Goal: Check status: Check status

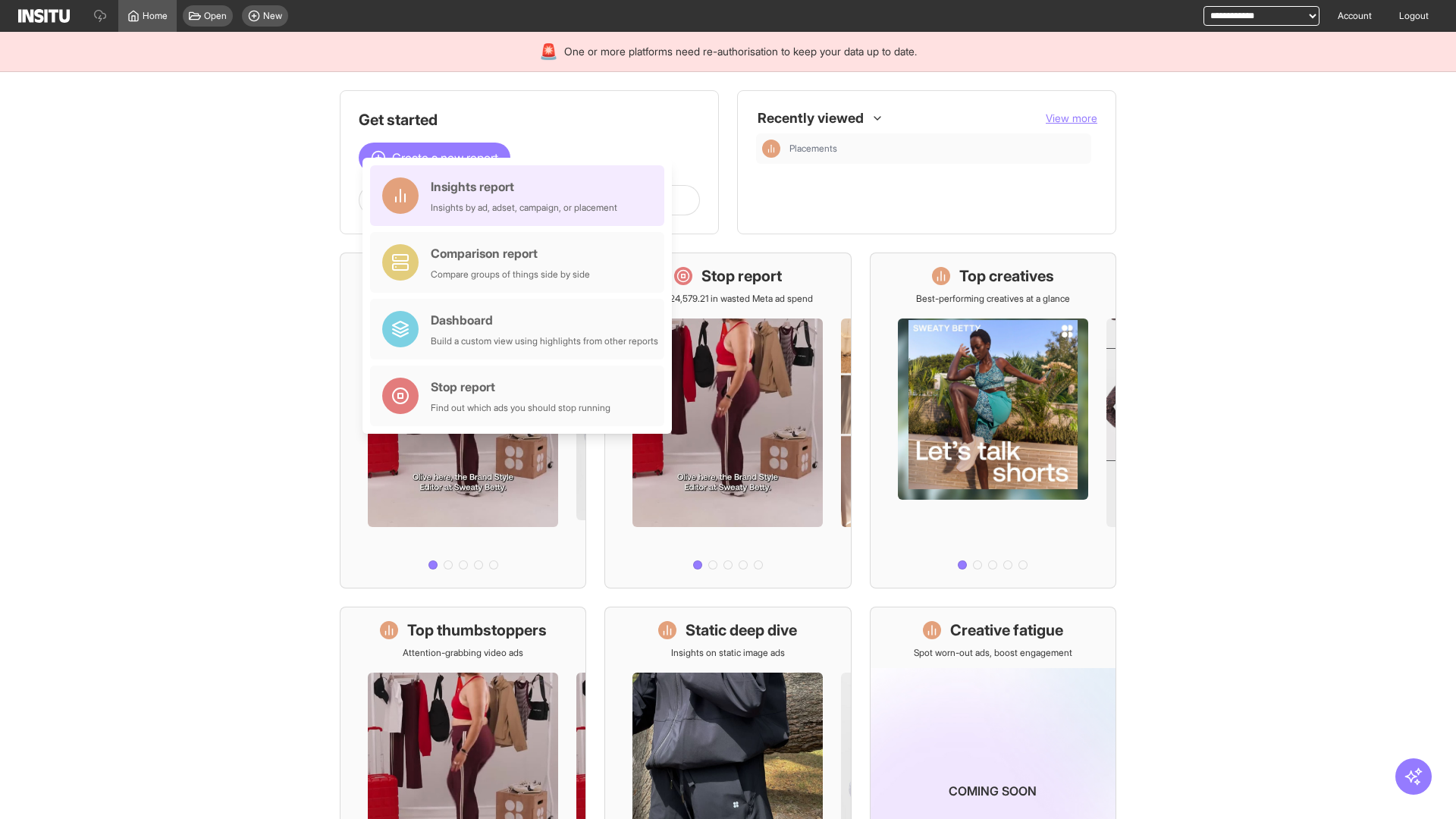
click at [521, 196] on div "Insights report Insights by ad, adset, campaign, or placement" at bounding box center [524, 196] width 187 height 36
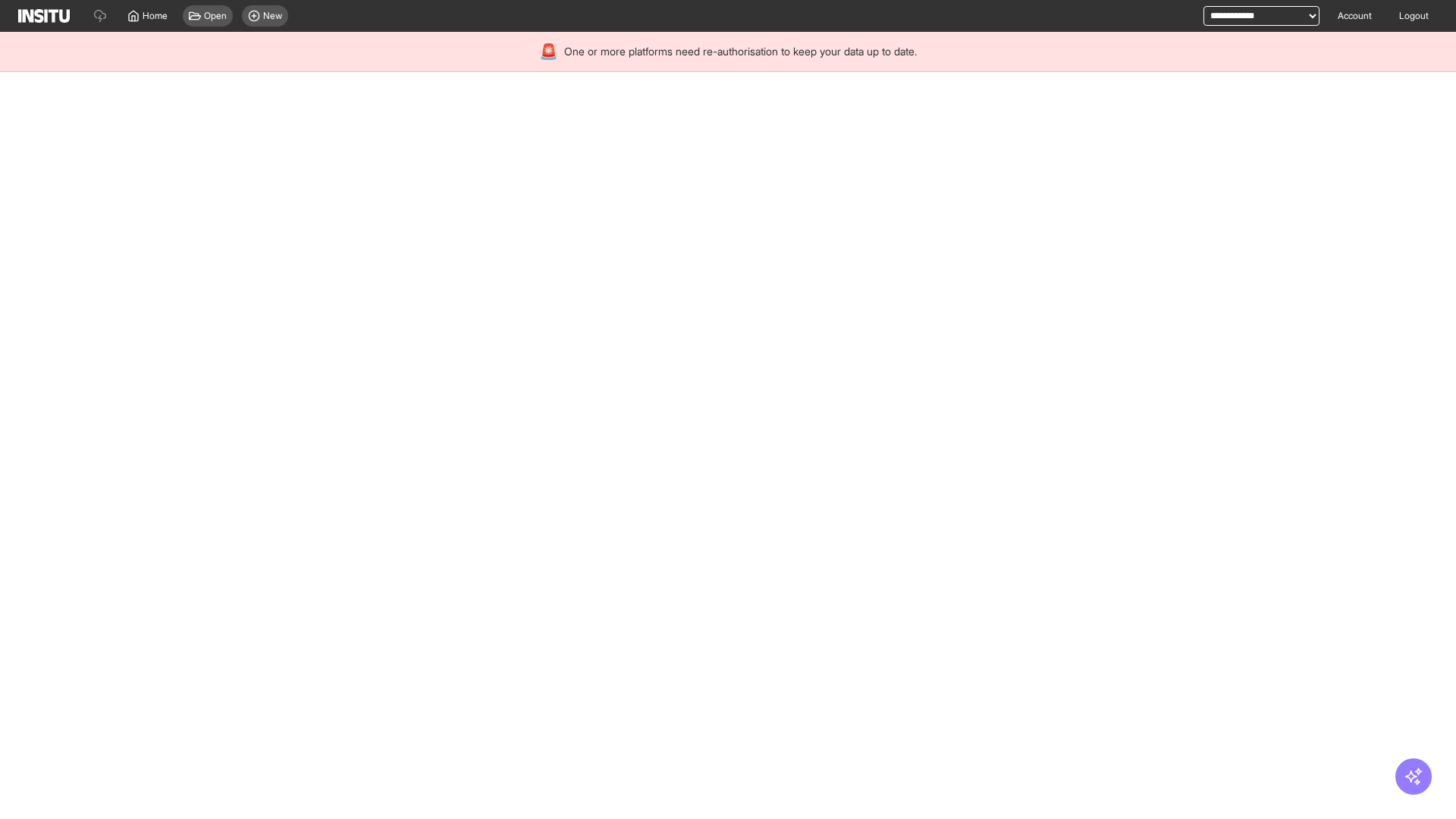
select select "**"
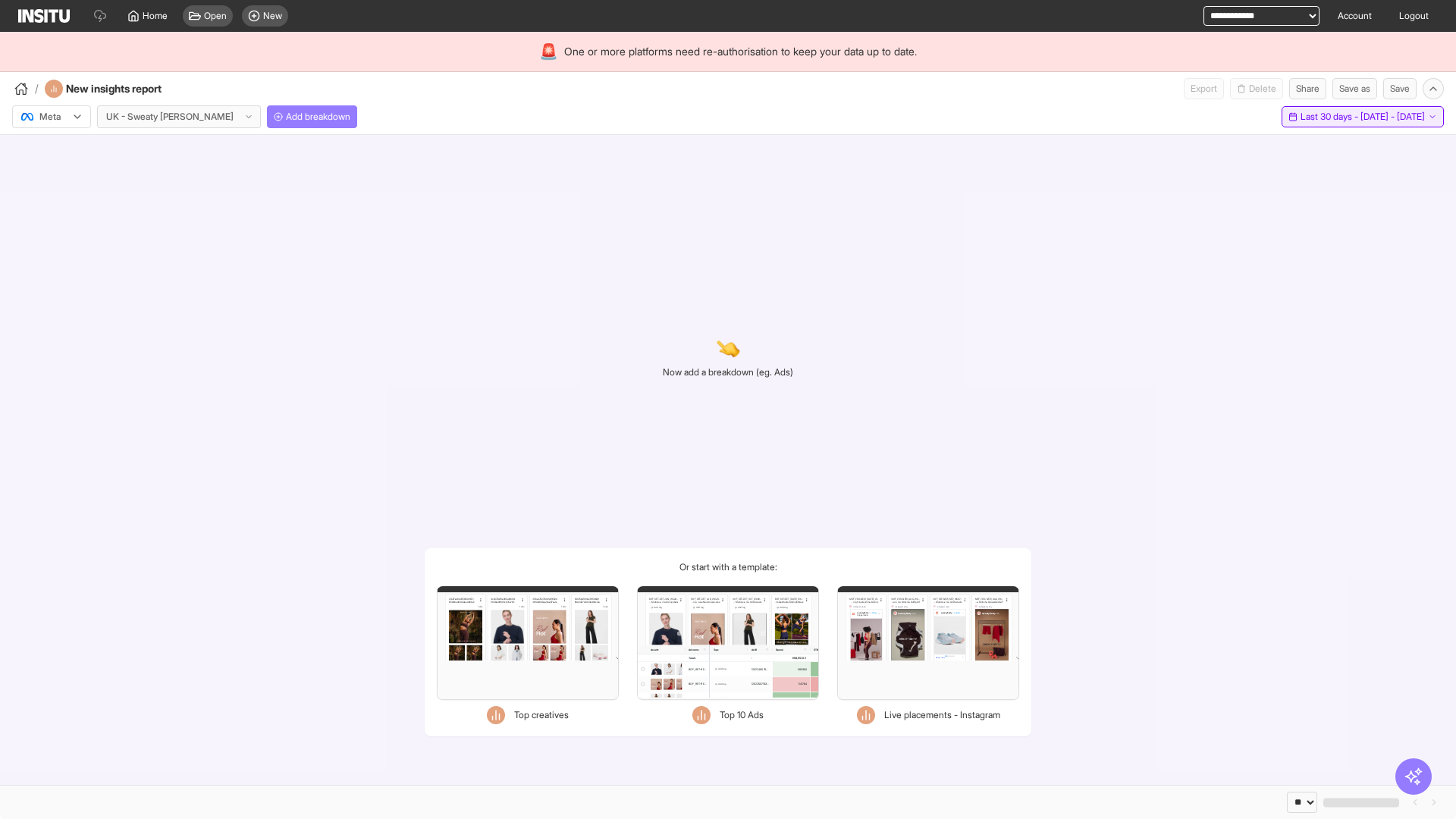
click at [1328, 117] on span "Last 30 days - [DATE] - [DATE]" at bounding box center [1363, 116] width 125 height 12
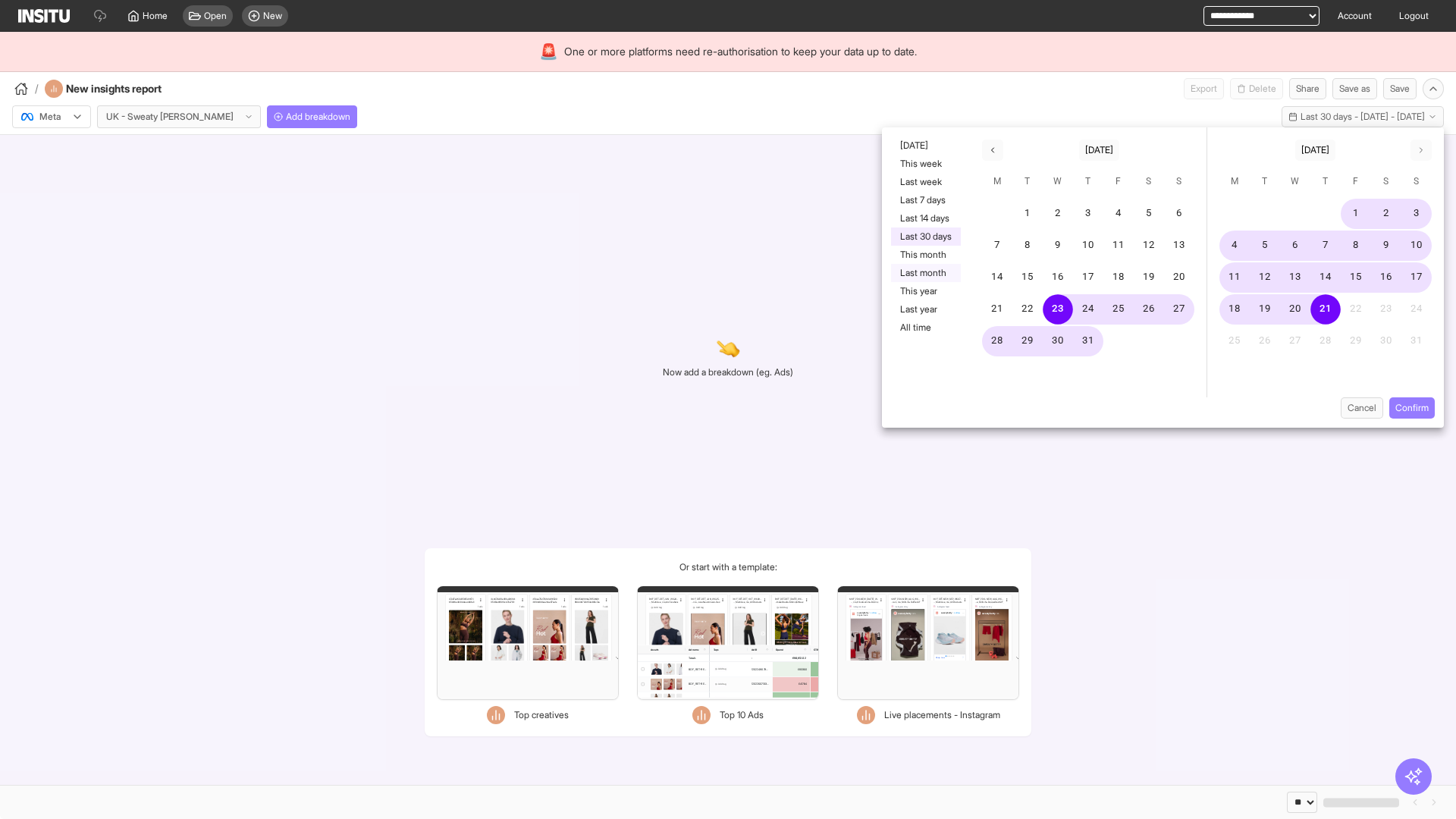
click at [924, 273] on button "Last month" at bounding box center [926, 273] width 70 height 18
